Goal: Navigation & Orientation: Find specific page/section

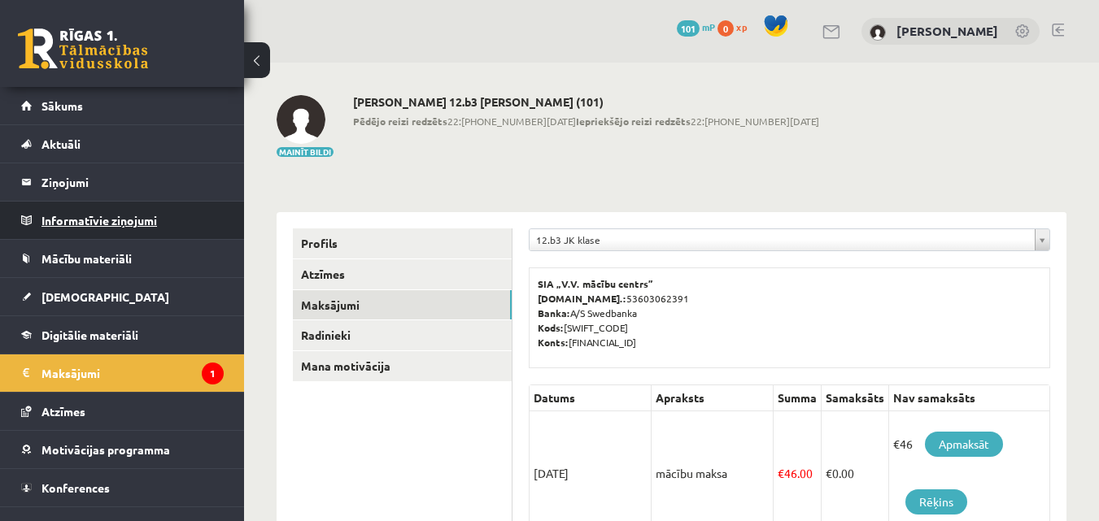
scroll to position [163, 0]
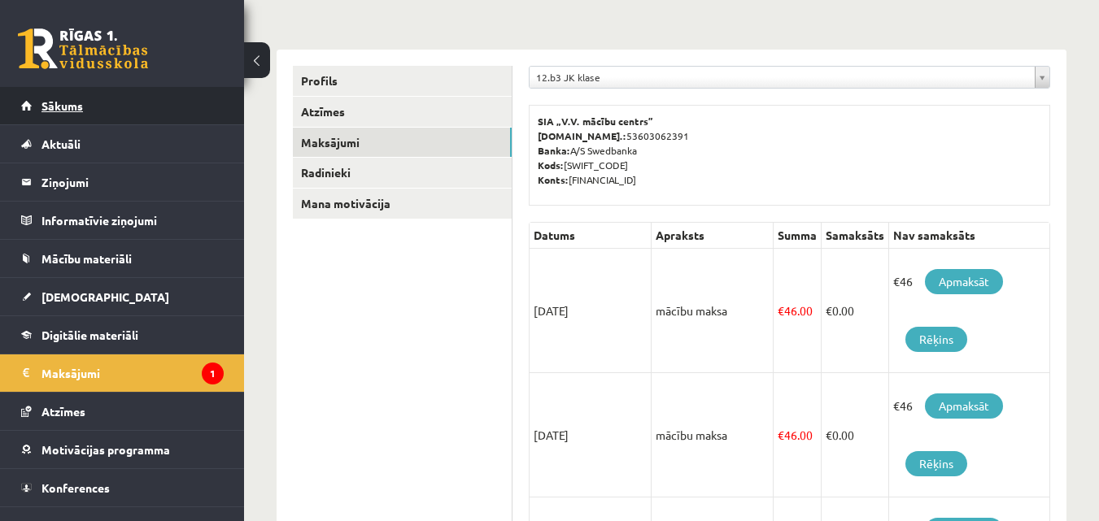
click at [89, 106] on link "Sākums" at bounding box center [122, 105] width 203 height 37
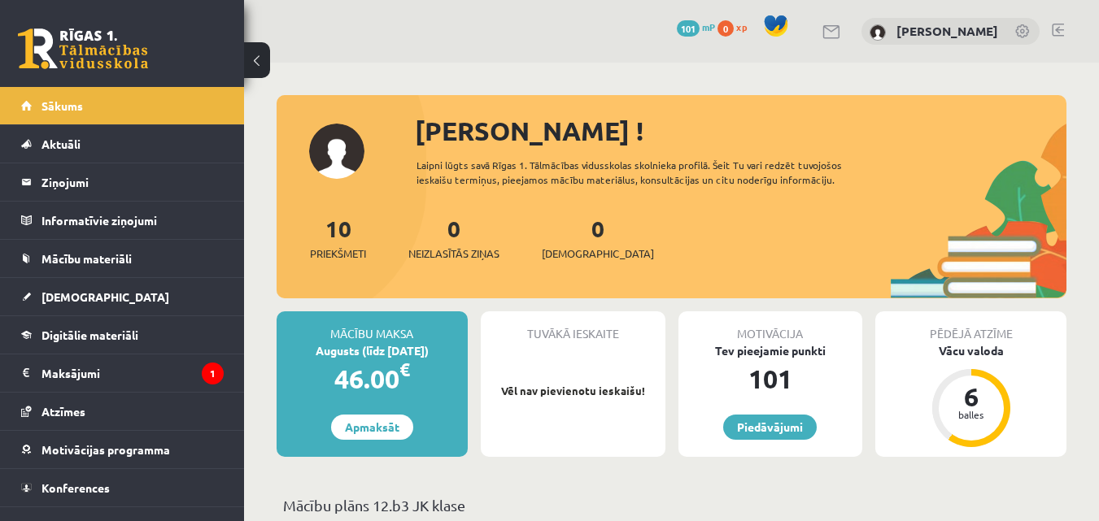
click at [265, 61] on button at bounding box center [257, 60] width 26 height 36
